Goal: Transaction & Acquisition: Book appointment/travel/reservation

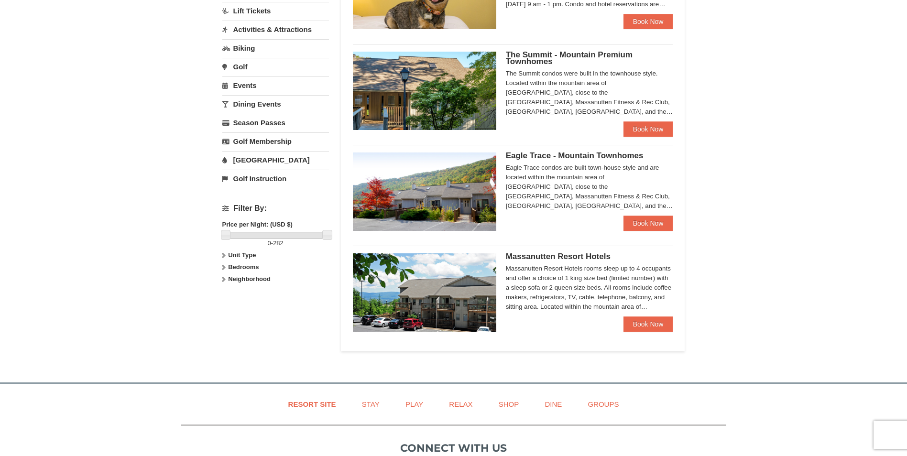
scroll to position [287, 0]
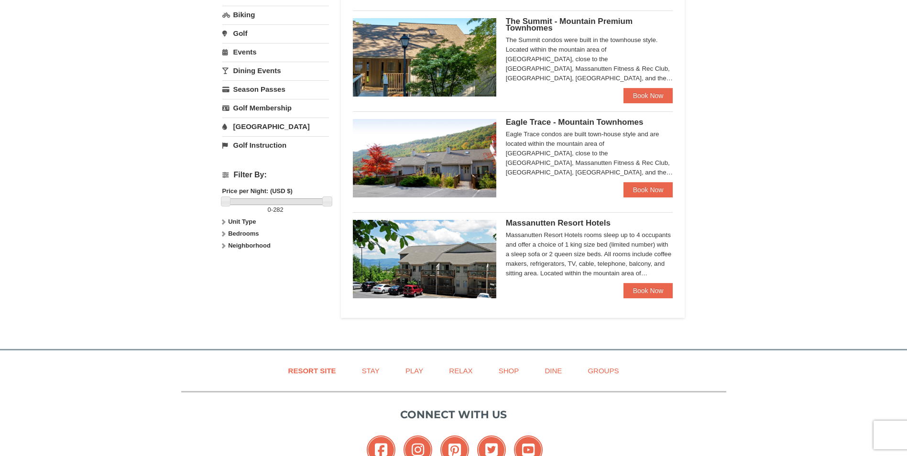
click at [443, 265] on img at bounding box center [424, 259] width 143 height 78
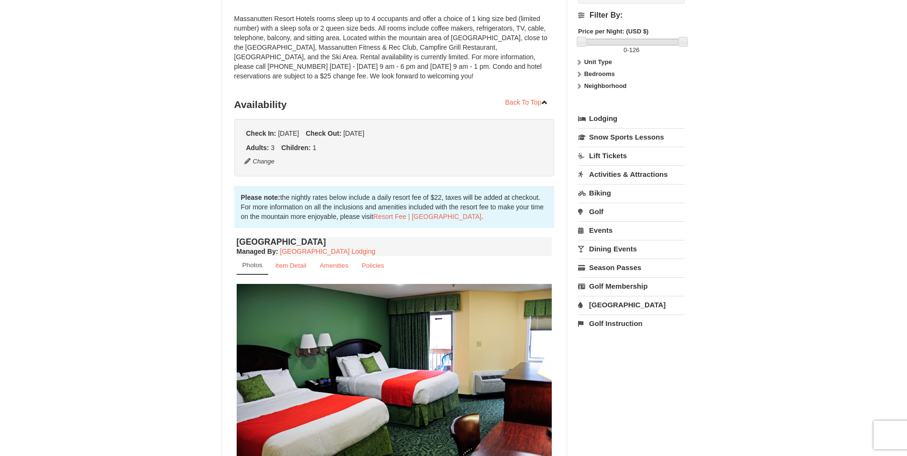
scroll to position [143, 0]
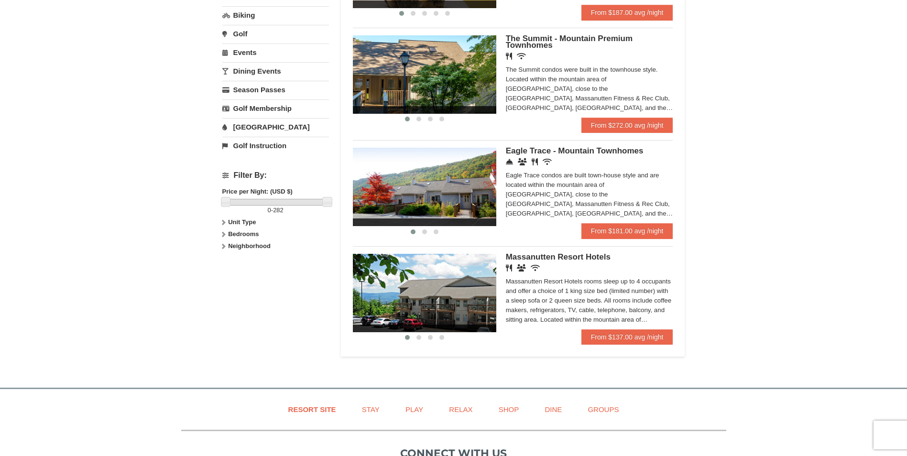
scroll to position [288, 0]
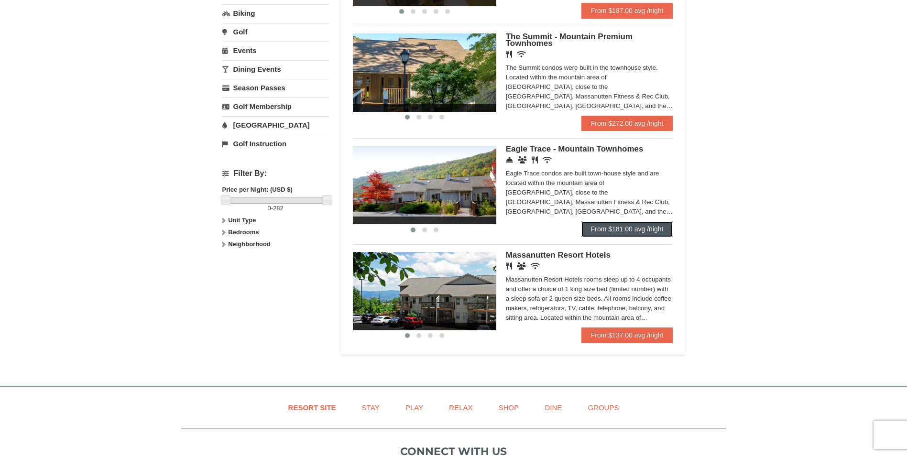
click at [620, 225] on link "From $181.00 avg /night" at bounding box center [627, 228] width 92 height 15
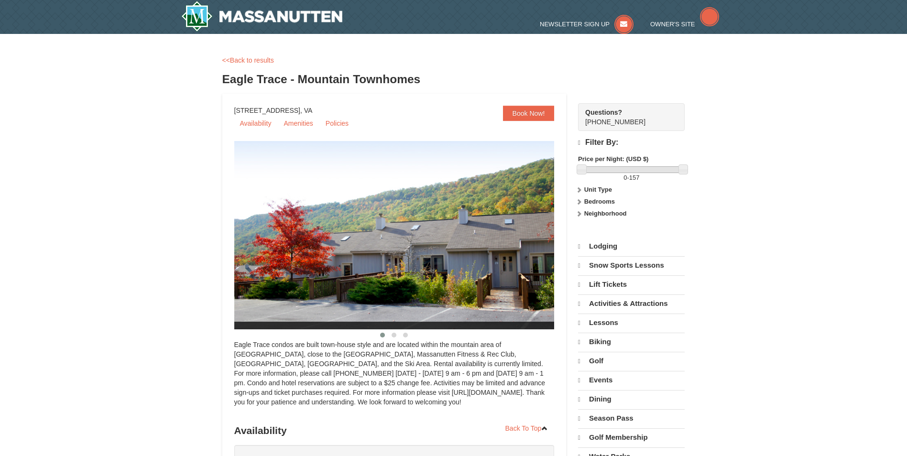
select select "10"
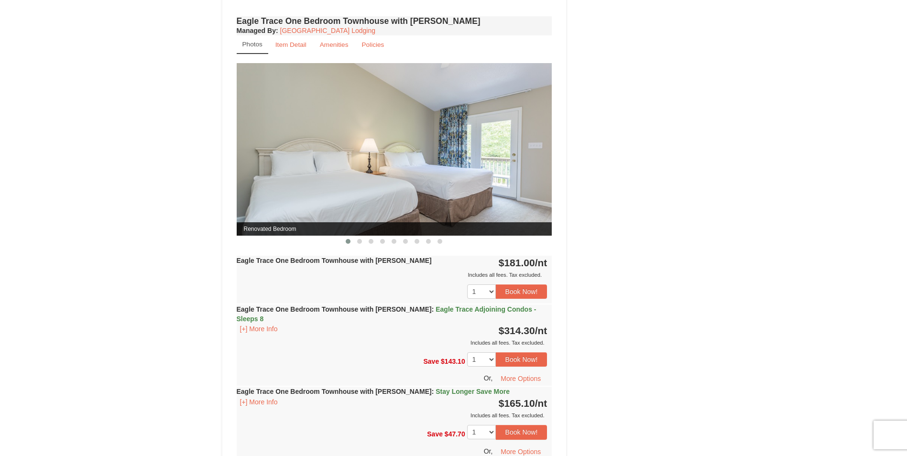
scroll to position [812, 0]
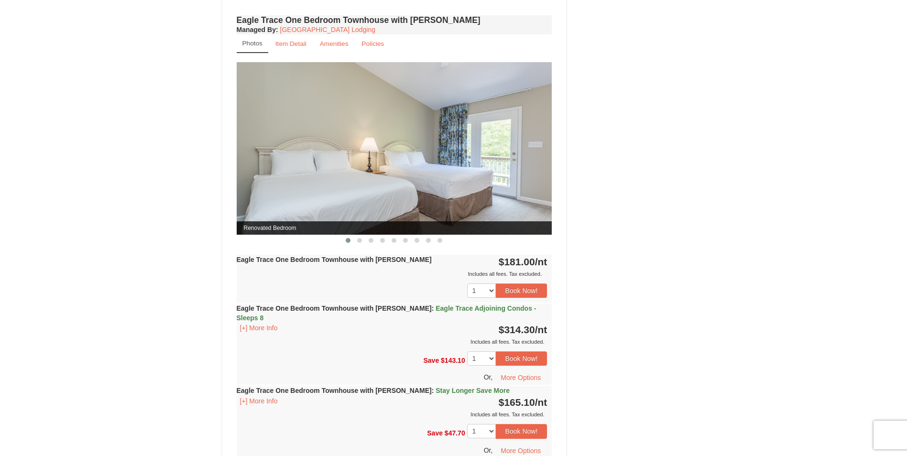
click at [543, 152] on img at bounding box center [394, 148] width 315 height 173
click at [398, 157] on img at bounding box center [394, 148] width 315 height 173
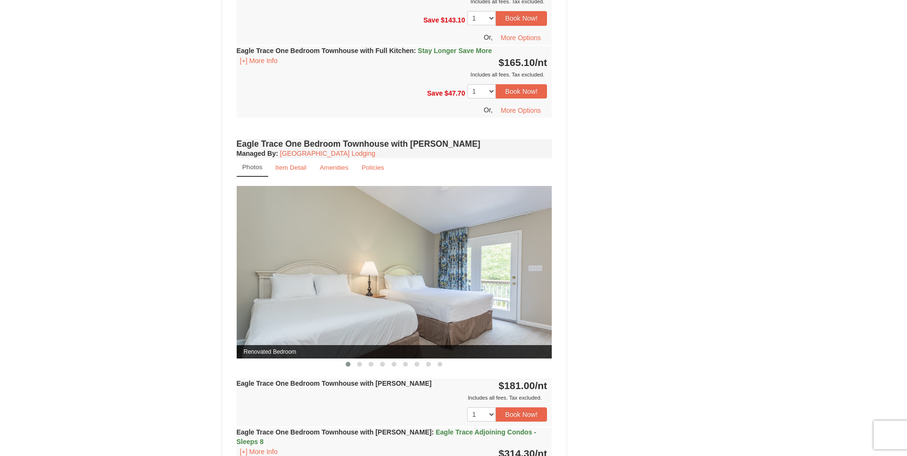
scroll to position [669, 0]
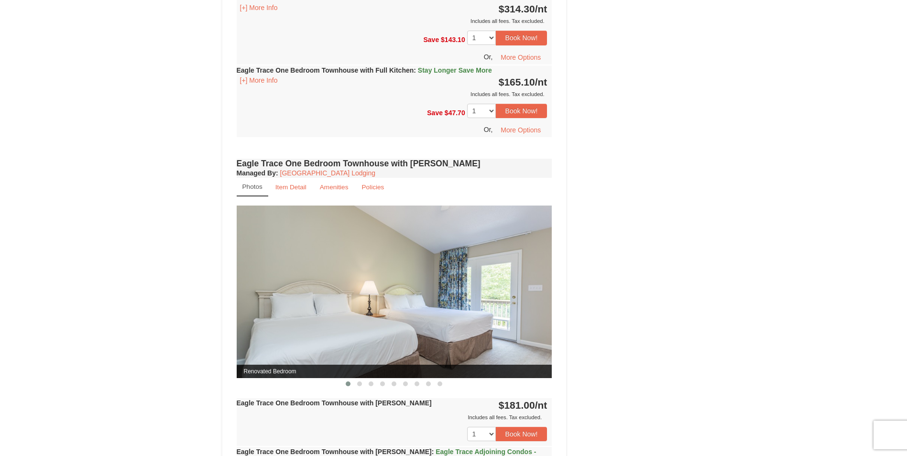
click at [248, 187] on small "Photos" at bounding box center [252, 186] width 20 height 7
click at [293, 188] on small "Item Detail" at bounding box center [290, 187] width 31 height 7
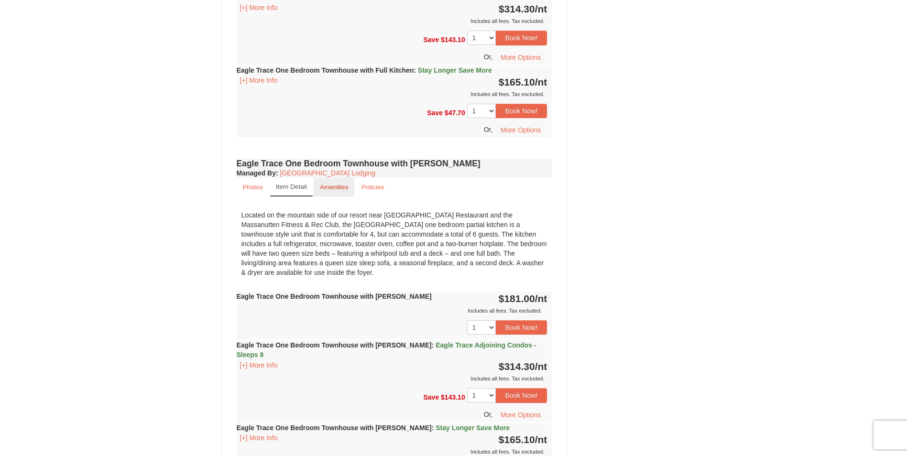
click at [338, 188] on small "Amenities" at bounding box center [334, 187] width 29 height 7
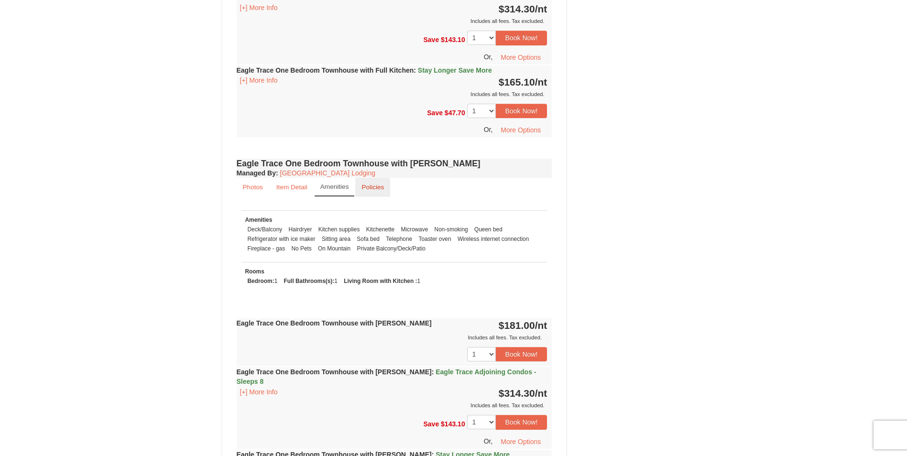
click at [379, 188] on small "Policies" at bounding box center [372, 187] width 22 height 7
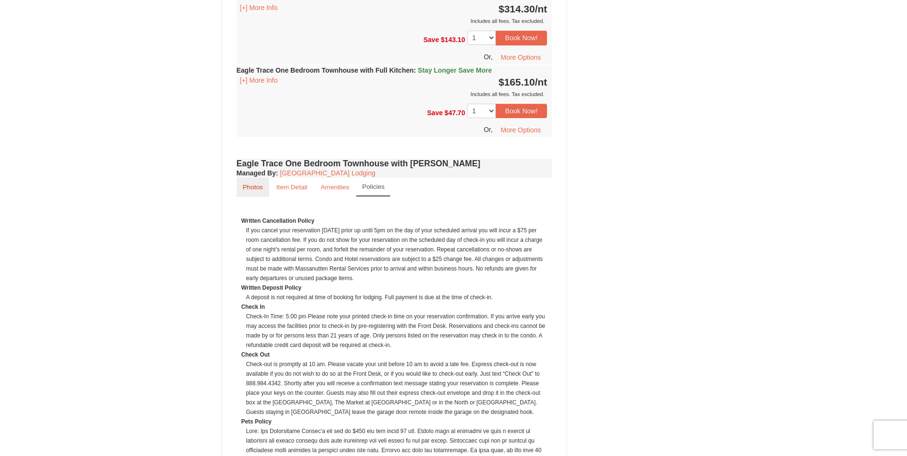
click at [257, 187] on small "Photos" at bounding box center [253, 187] width 20 height 7
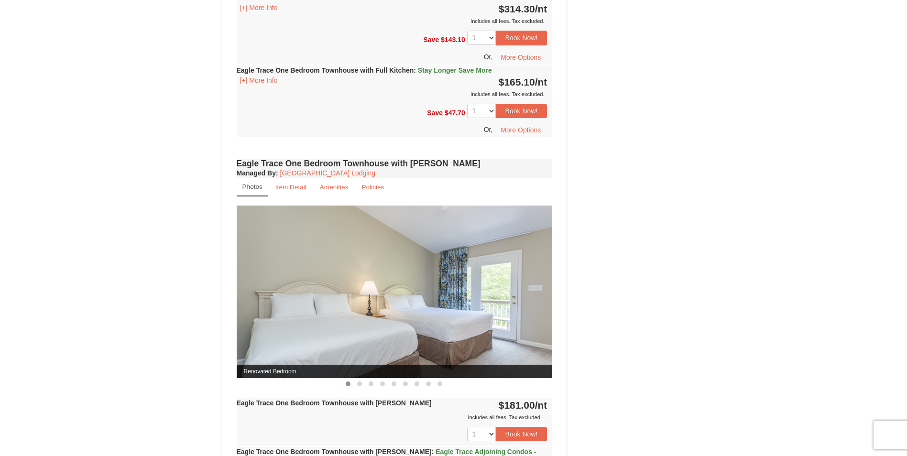
drag, startPoint x: 495, startPoint y: 304, endPoint x: 420, endPoint y: 371, distance: 100.5
click at [495, 304] on img at bounding box center [394, 292] width 315 height 173
click at [361, 383] on span at bounding box center [359, 383] width 5 height 5
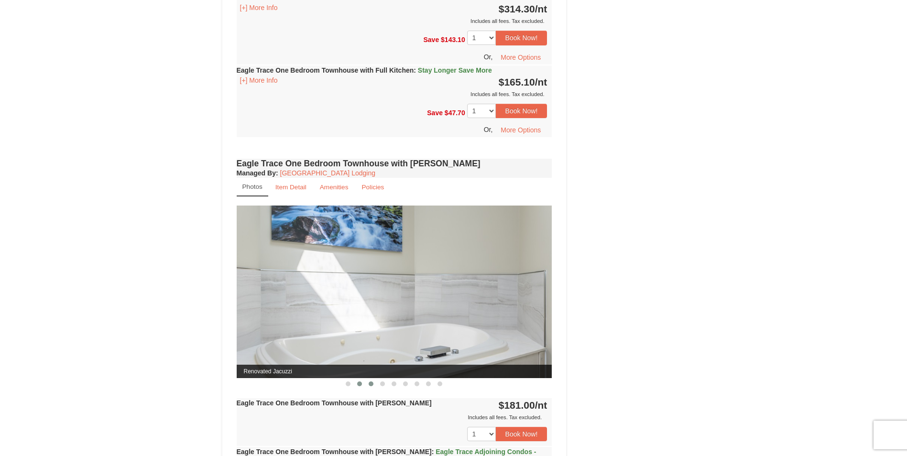
click at [370, 385] on span at bounding box center [370, 383] width 5 height 5
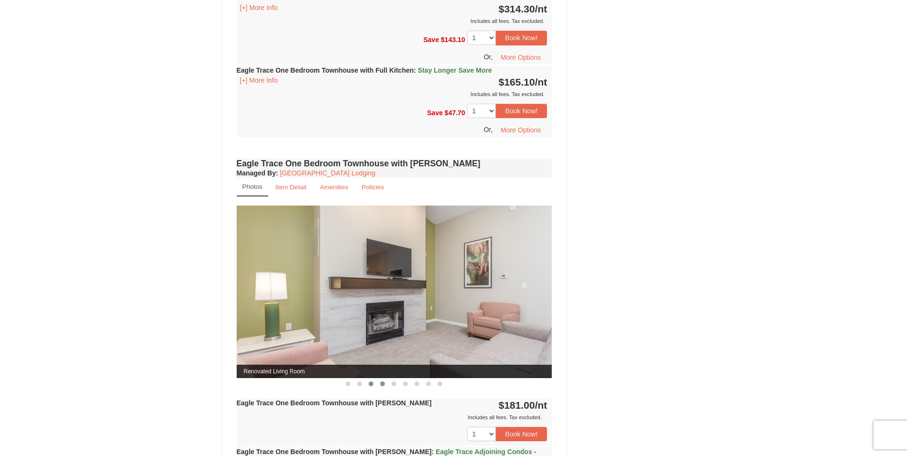
click at [382, 385] on span at bounding box center [382, 383] width 5 height 5
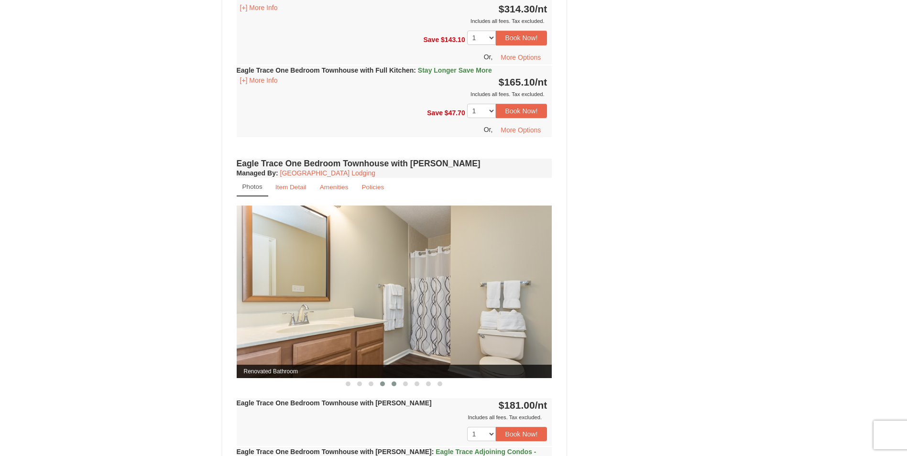
click at [392, 386] on button at bounding box center [393, 384] width 11 height 10
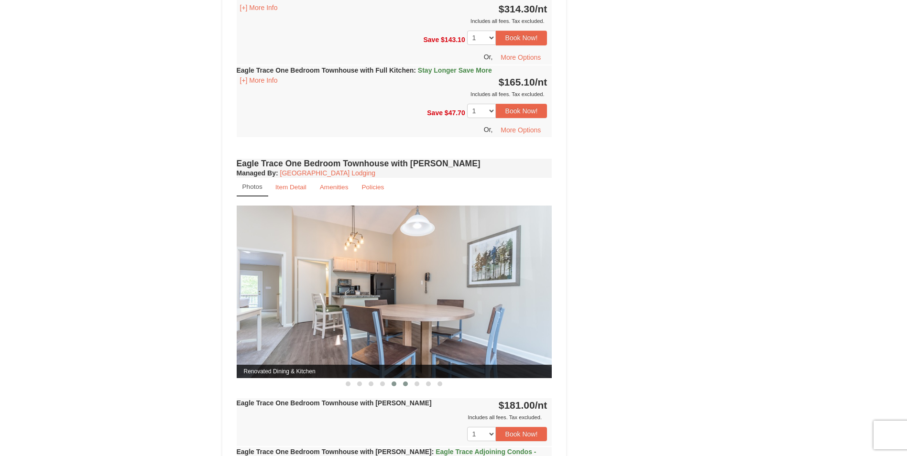
click at [406, 384] on span at bounding box center [405, 383] width 5 height 5
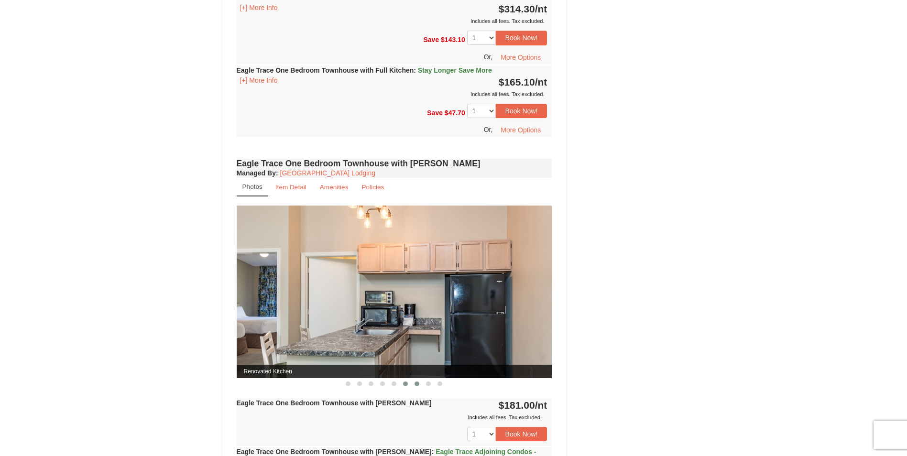
click at [418, 387] on button at bounding box center [416, 384] width 11 height 10
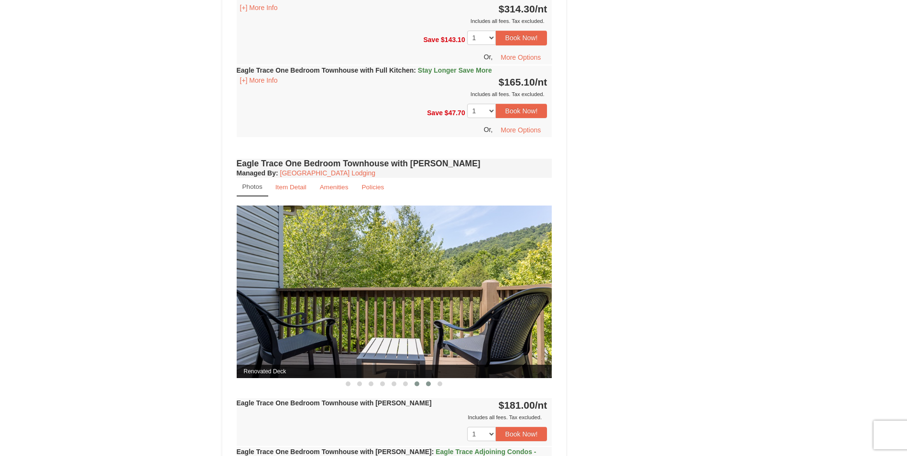
click at [426, 385] on span at bounding box center [428, 383] width 5 height 5
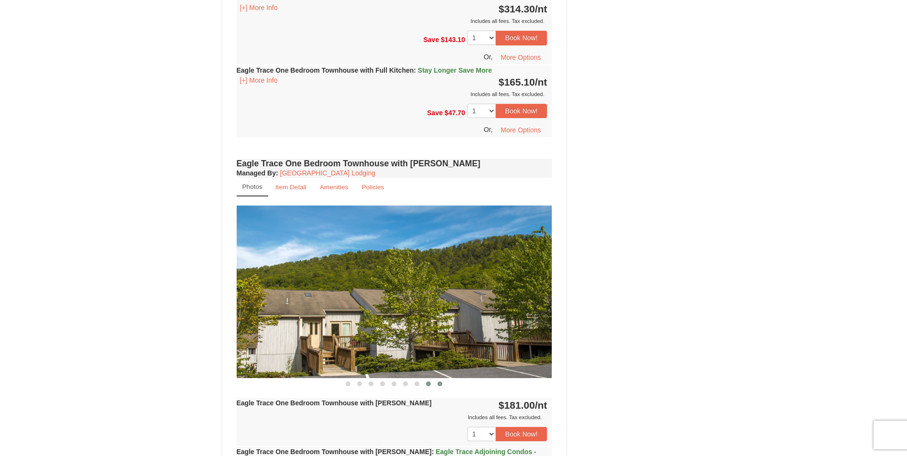
click at [439, 385] on span at bounding box center [439, 383] width 5 height 5
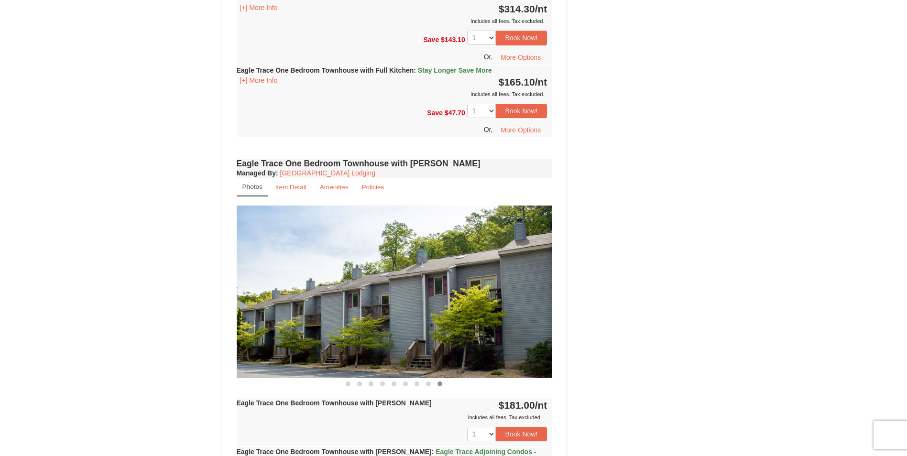
click at [439, 385] on span at bounding box center [439, 383] width 5 height 5
click at [429, 386] on button at bounding box center [427, 384] width 11 height 10
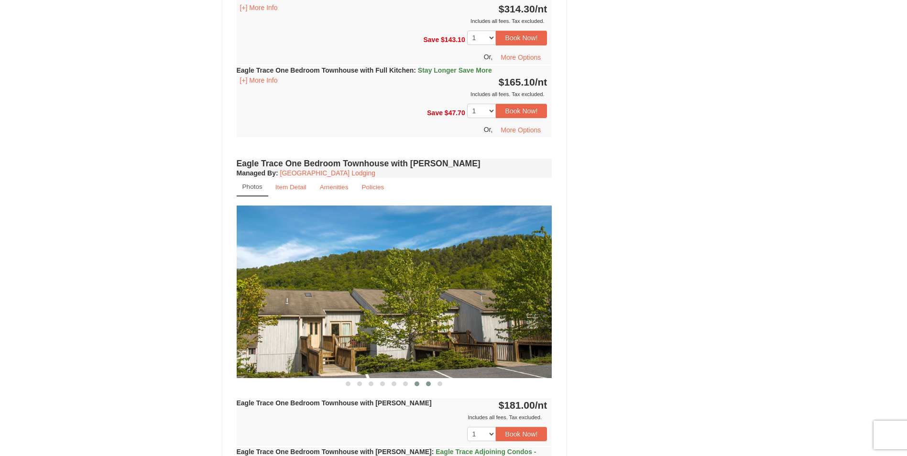
click at [414, 386] on button at bounding box center [416, 384] width 11 height 10
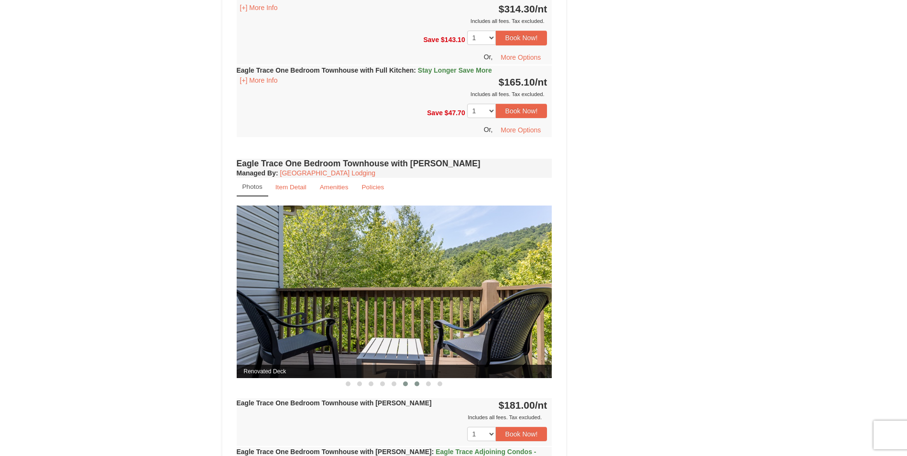
click at [404, 384] on span at bounding box center [405, 383] width 5 height 5
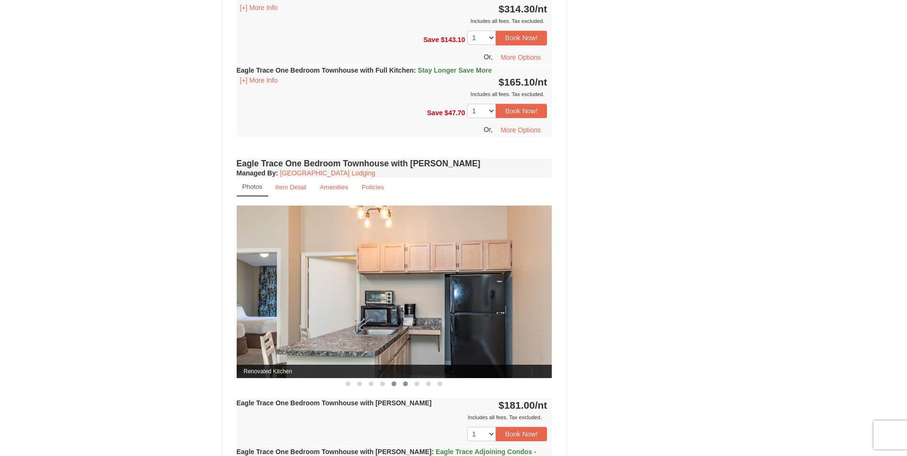
click at [394, 384] on span at bounding box center [393, 383] width 5 height 5
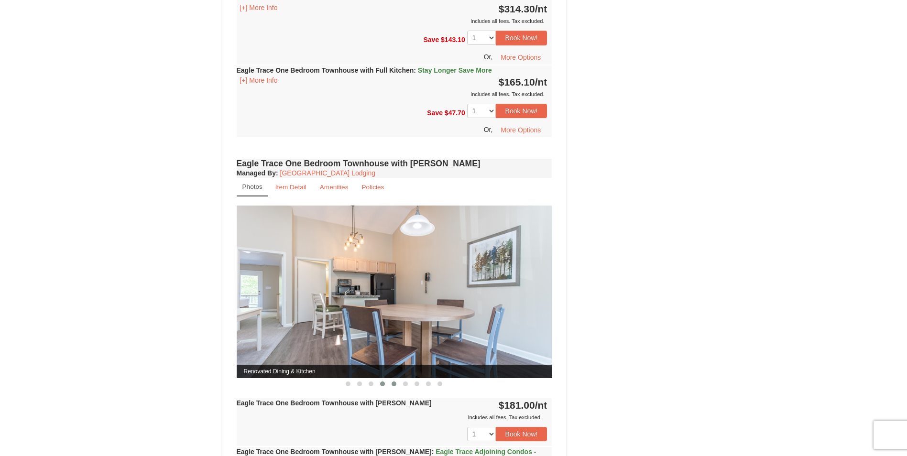
click at [379, 384] on button at bounding box center [382, 384] width 11 height 10
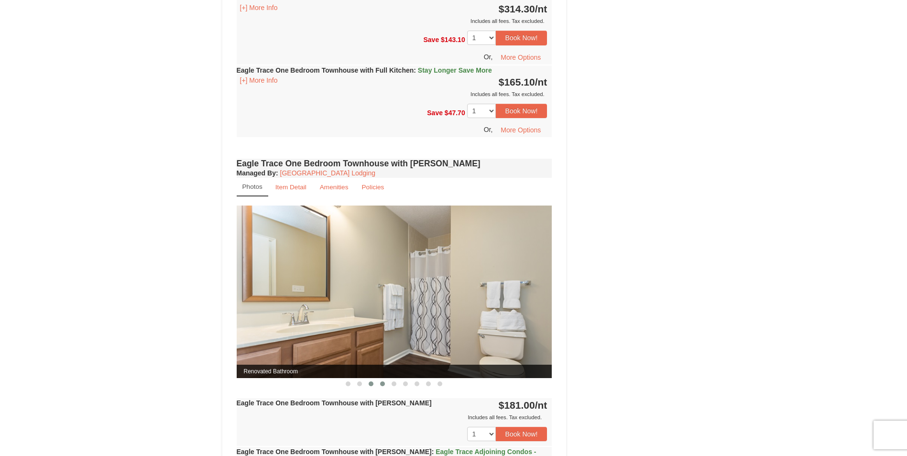
click at [371, 383] on span at bounding box center [370, 383] width 5 height 5
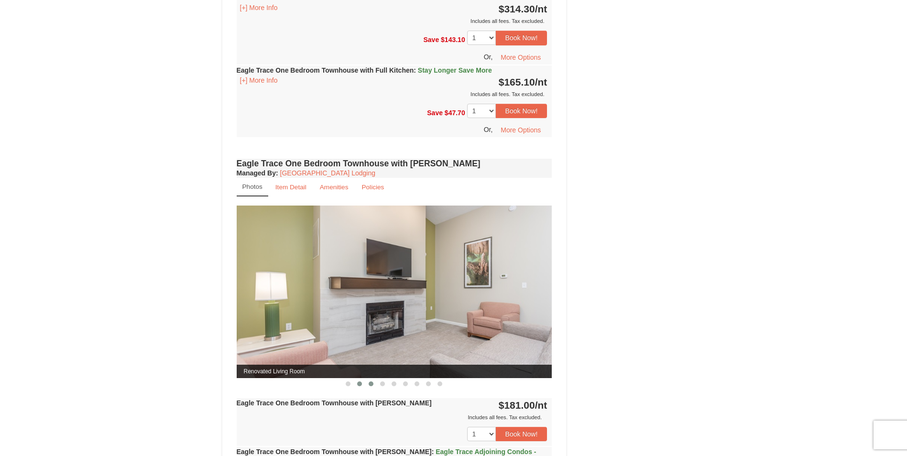
click at [360, 384] on span at bounding box center [359, 383] width 5 height 5
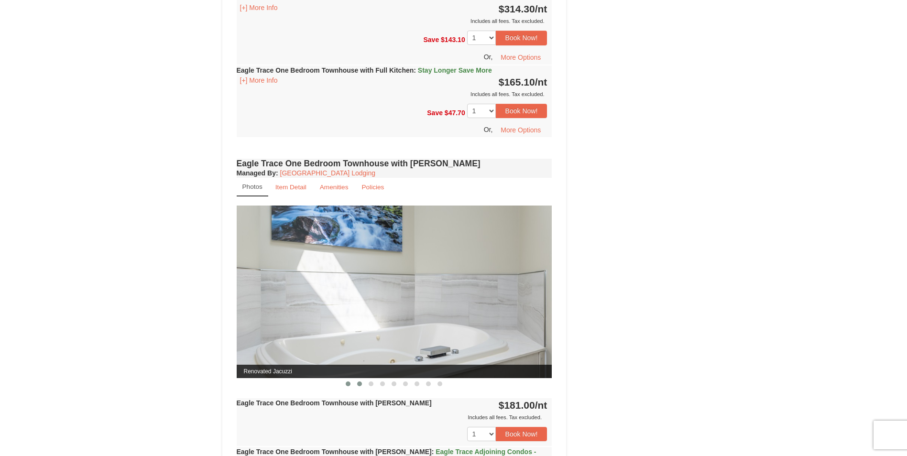
click at [348, 383] on span at bounding box center [348, 383] width 5 height 5
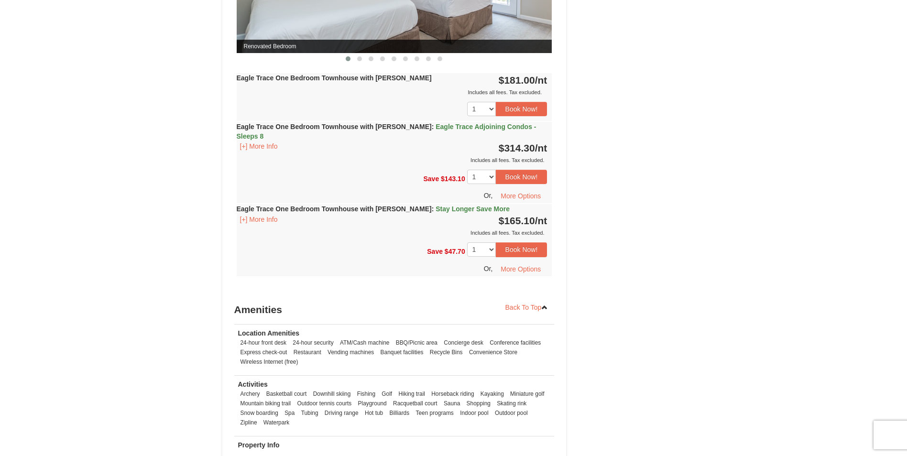
scroll to position [1099, 0]
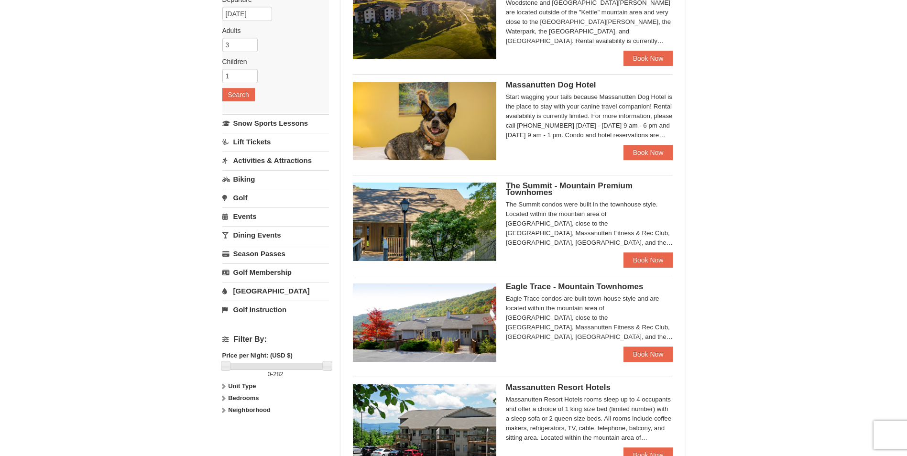
scroll to position [27, 0]
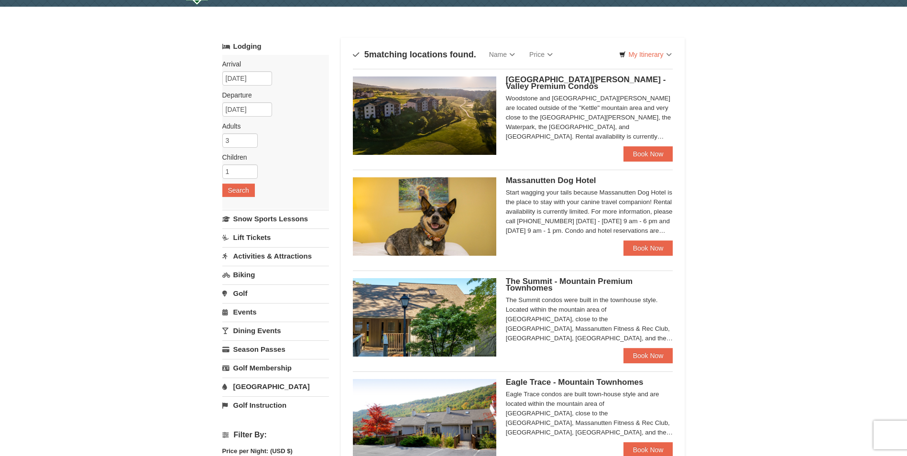
click at [531, 181] on span "Massanutten Dog Hotel" at bounding box center [551, 180] width 90 height 9
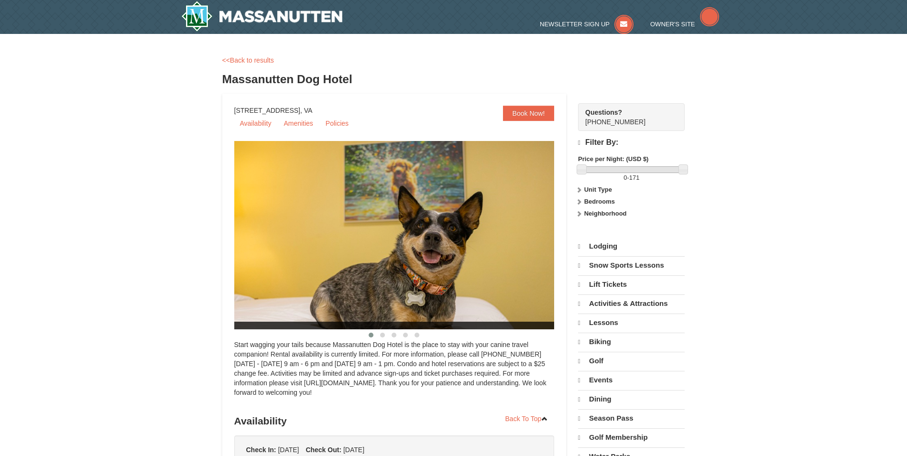
select select "10"
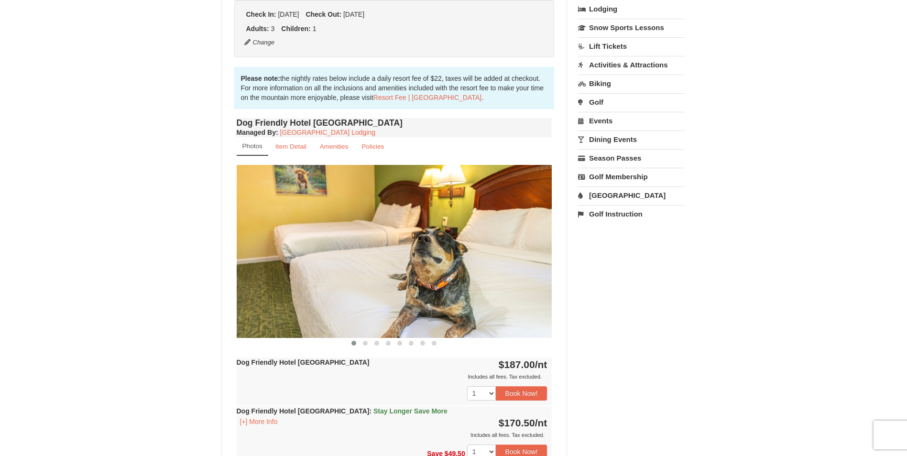
scroll to position [239, 0]
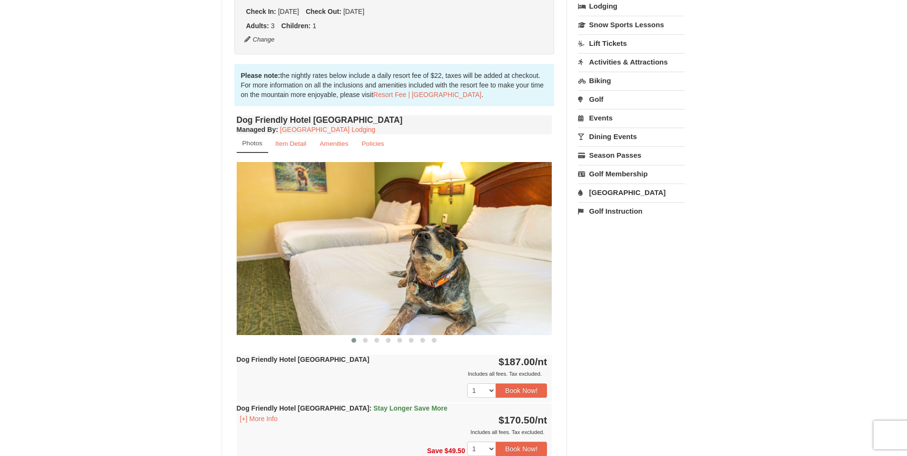
click at [542, 258] on img at bounding box center [394, 248] width 315 height 173
click at [368, 340] on button at bounding box center [364, 341] width 11 height 10
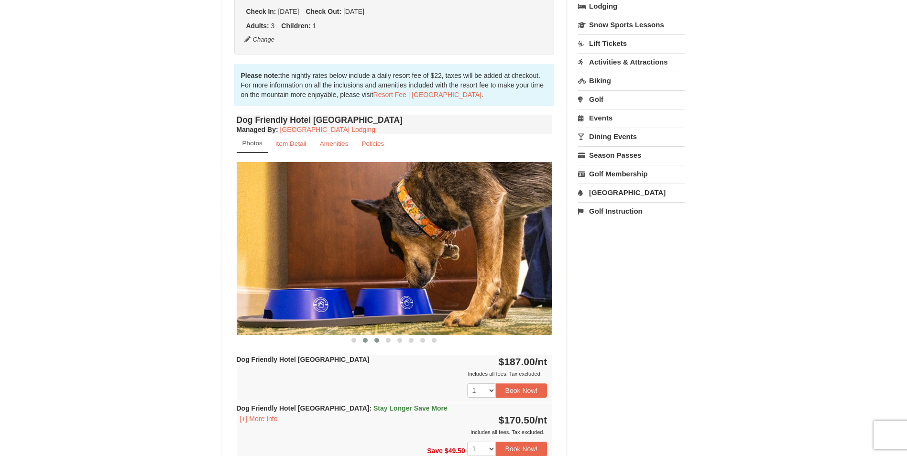
click at [376, 342] on span at bounding box center [376, 340] width 5 height 5
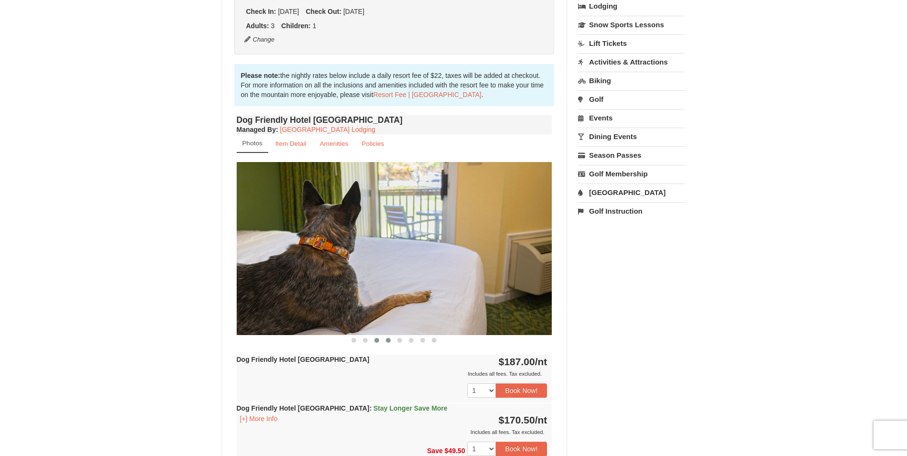
click at [388, 341] on span at bounding box center [388, 340] width 5 height 5
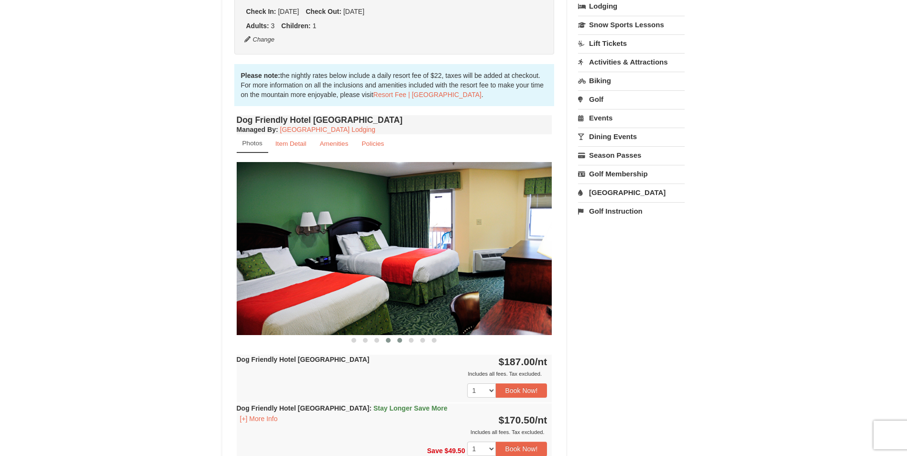
click at [403, 341] on button at bounding box center [399, 341] width 11 height 10
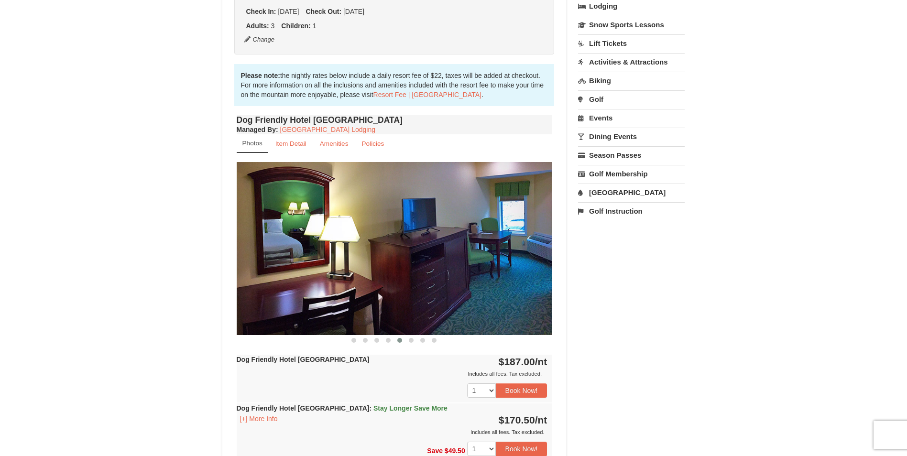
click at [404, 340] on button at bounding box center [399, 341] width 11 height 10
click at [416, 339] on button at bounding box center [410, 341] width 11 height 10
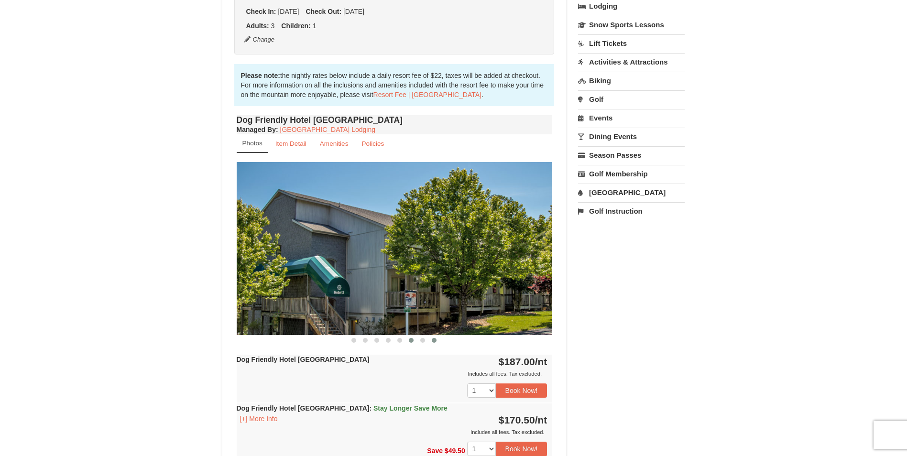
click at [430, 340] on button at bounding box center [433, 341] width 11 height 10
